Goal: Find specific page/section: Find specific page/section

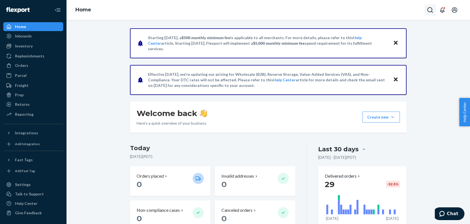
click at [429, 9] on icon "Open Search Box" at bounding box center [430, 10] width 7 height 7
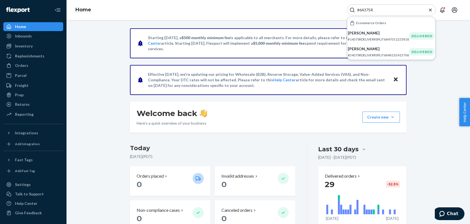
drag, startPoint x: 362, startPoint y: 6, endPoint x: 328, endPoint y: 6, distance: 34.4
click at [355, 7] on input "#6437SR" at bounding box center [389, 10] width 68 height 6
drag, startPoint x: 385, startPoint y: 13, endPoint x: 247, endPoint y: 5, distance: 138.1
click at [355, 7] on input "#6437SR" at bounding box center [389, 10] width 68 height 6
paste input "[PERSON_NAME]"
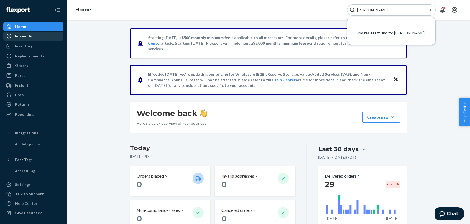
type input "[PERSON_NAME]"
click at [36, 37] on div "Inbounds" at bounding box center [33, 36] width 59 height 8
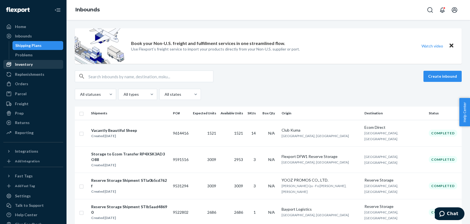
click at [38, 64] on div "Inventory" at bounding box center [33, 64] width 59 height 8
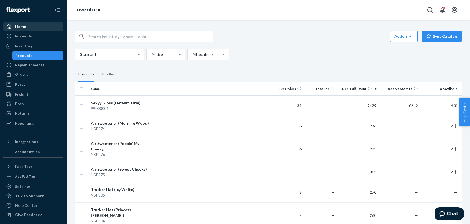
click at [32, 26] on div "Home" at bounding box center [33, 27] width 59 height 8
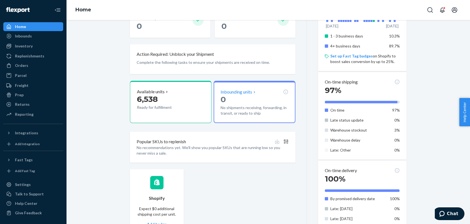
scroll to position [56, 0]
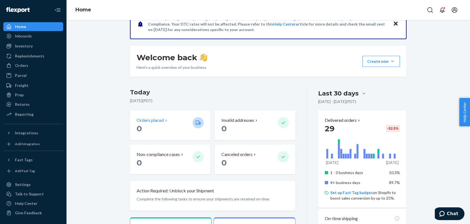
click at [150, 121] on p "Orders placed" at bounding box center [150, 120] width 27 height 6
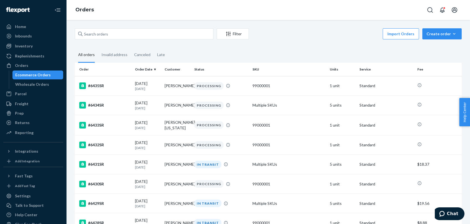
click at [454, 49] on fieldset "All orders Invalid address Canceled Late" at bounding box center [268, 54] width 387 height 15
